Goal: Task Accomplishment & Management: Complete application form

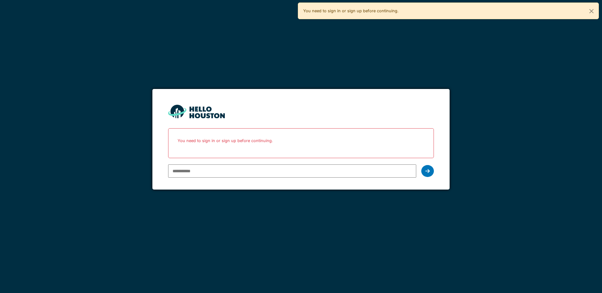
type input "**********"
click at [427, 172] on icon at bounding box center [427, 171] width 4 height 5
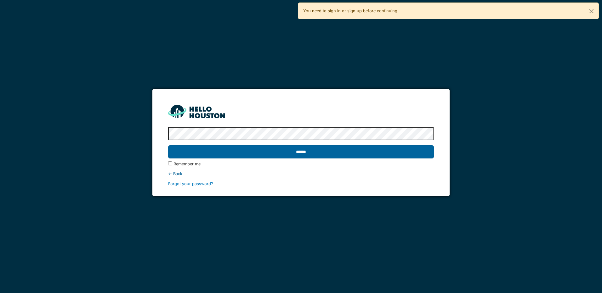
click at [385, 148] on input "******" at bounding box center [300, 151] width 265 height 13
